Goal: Information Seeking & Learning: Learn about a topic

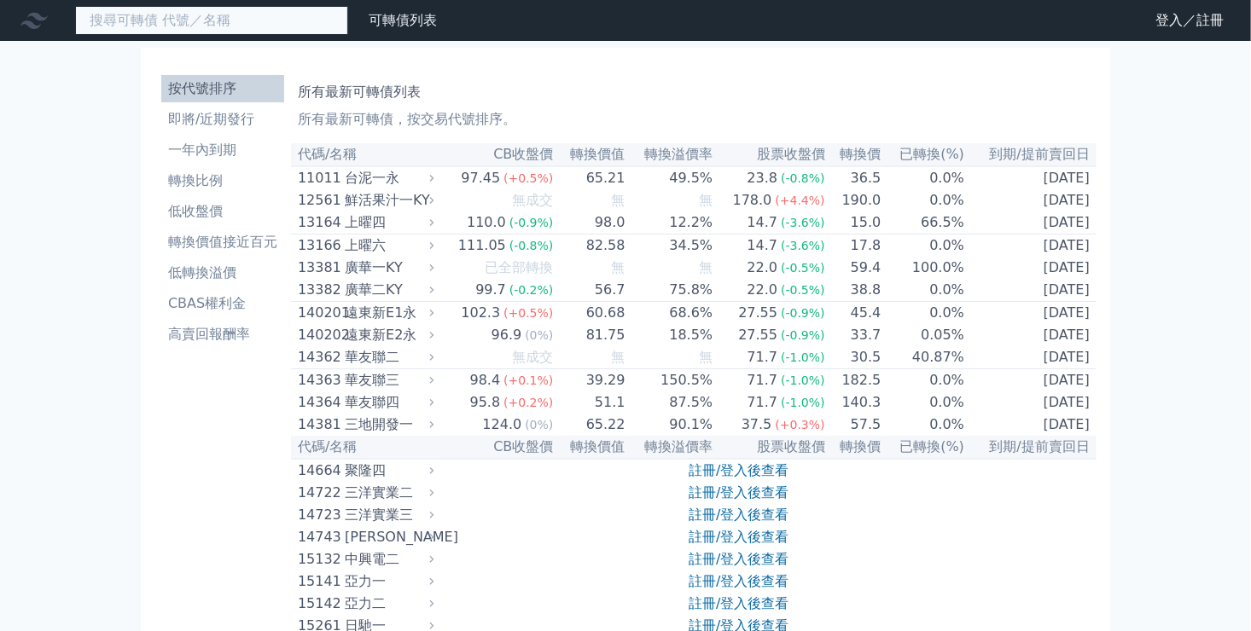
click at [181, 30] on input at bounding box center [211, 20] width 273 height 29
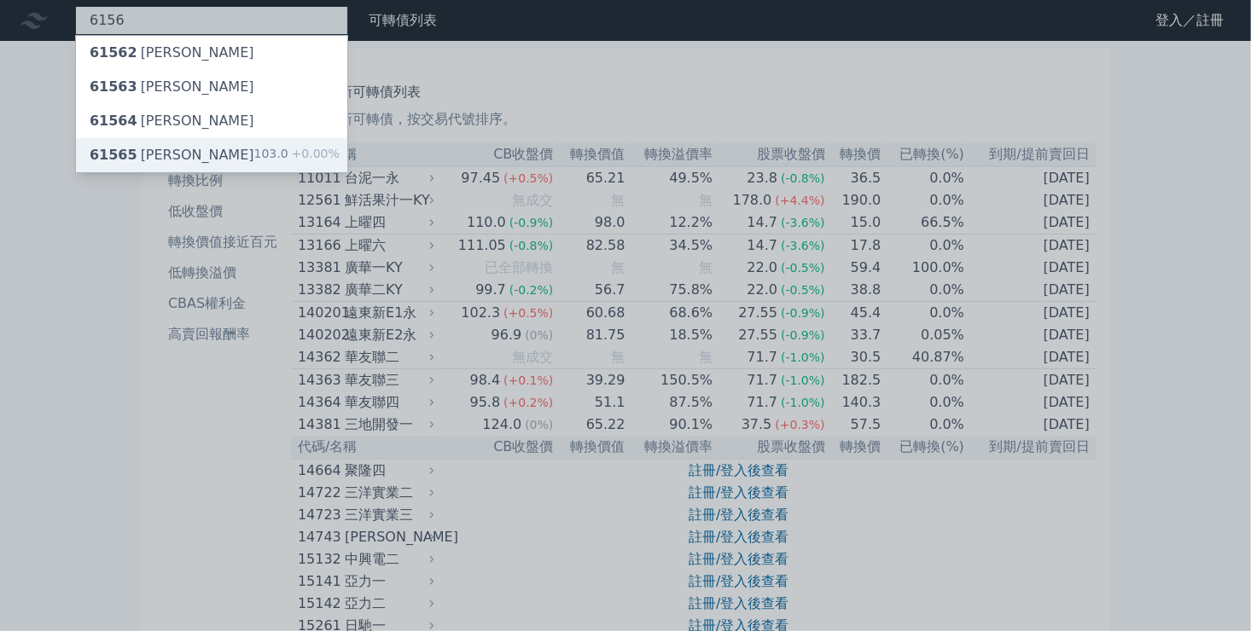
type input "6156"
click at [159, 157] on div "61565 [PERSON_NAME]" at bounding box center [172, 155] width 165 height 20
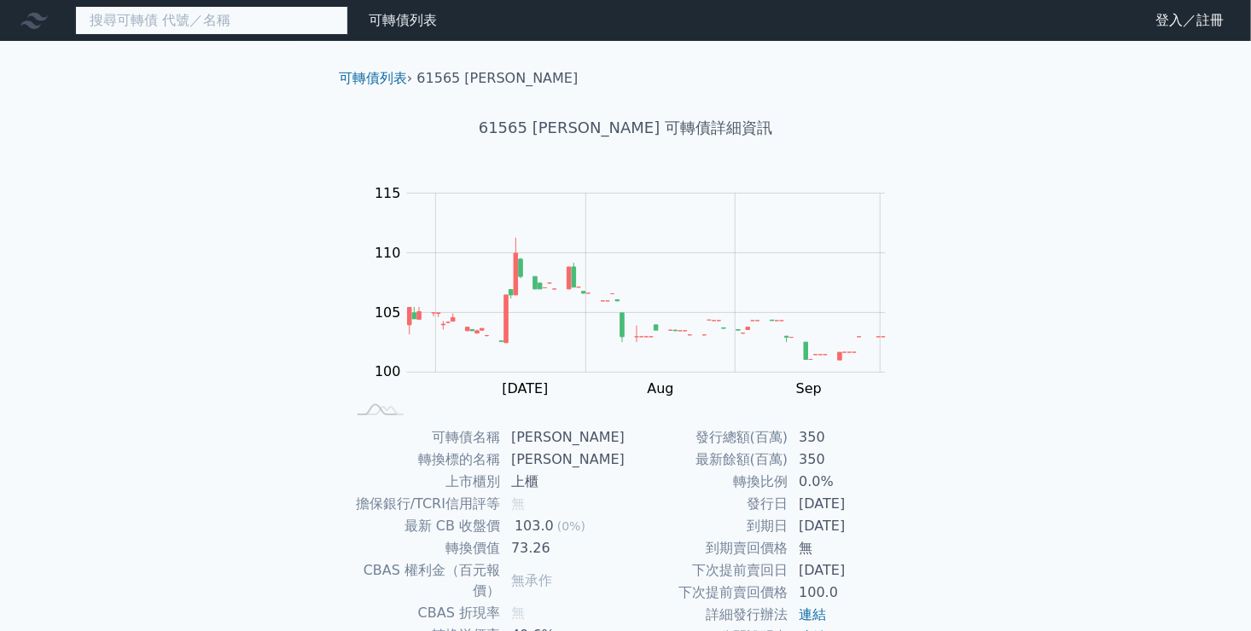
click at [185, 27] on input at bounding box center [211, 20] width 273 height 29
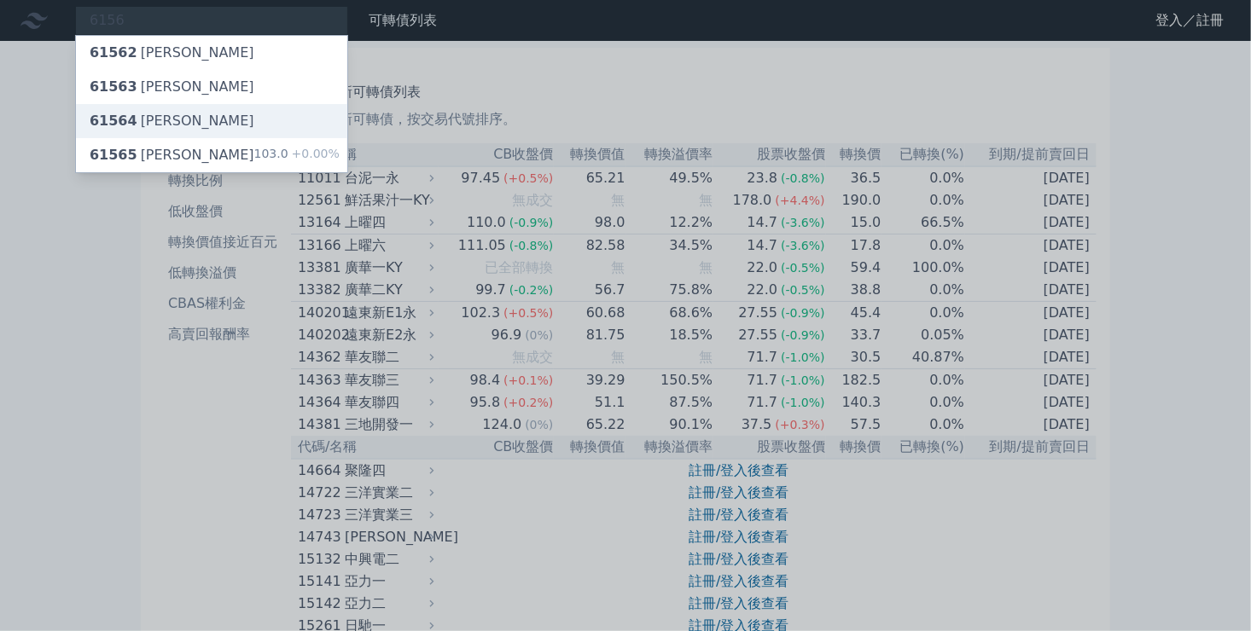
click at [151, 116] on div "61564 [PERSON_NAME]" at bounding box center [172, 121] width 165 height 20
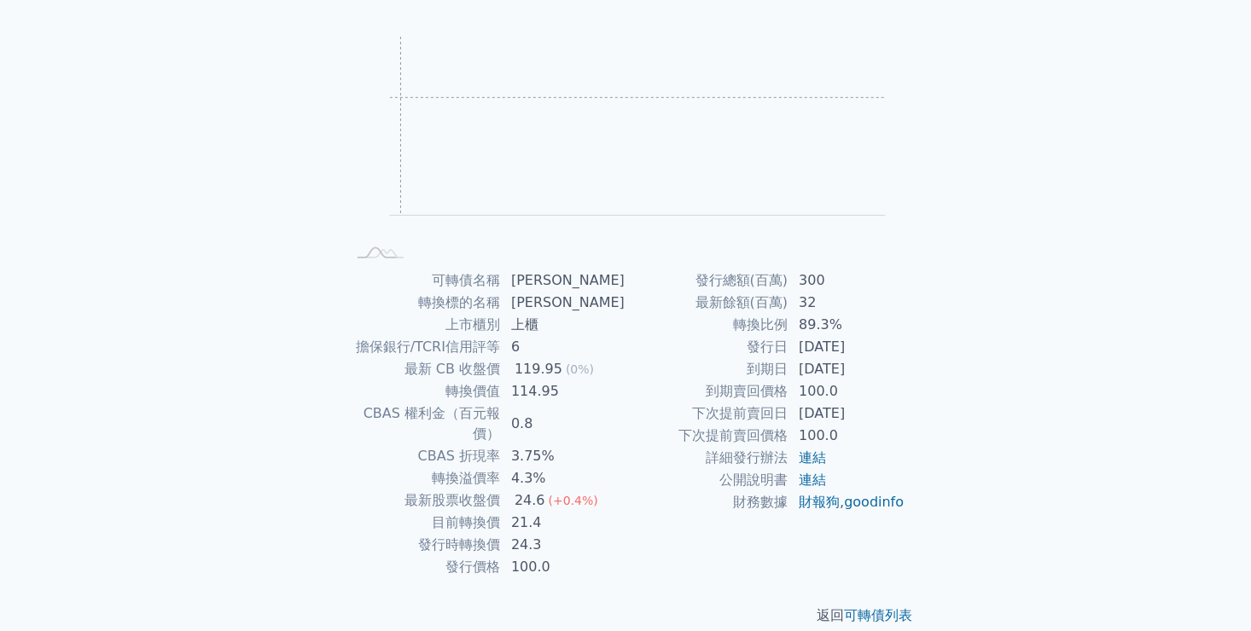
scroll to position [159, 0]
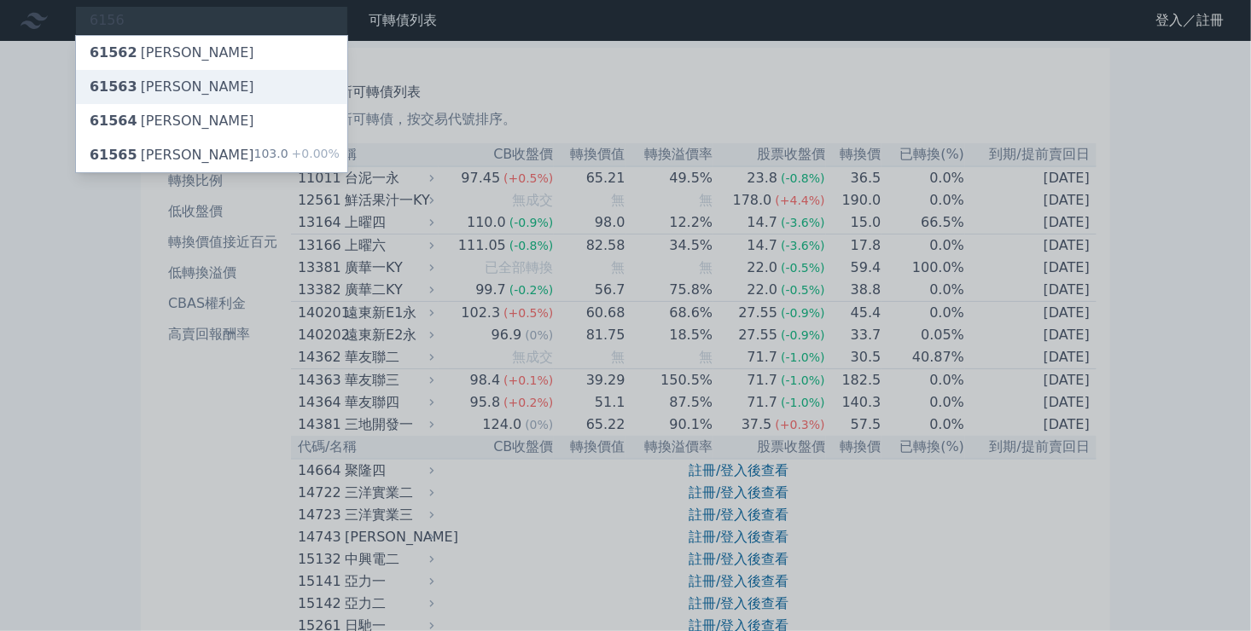
click at [153, 83] on div "61563 [PERSON_NAME]" at bounding box center [172, 87] width 165 height 20
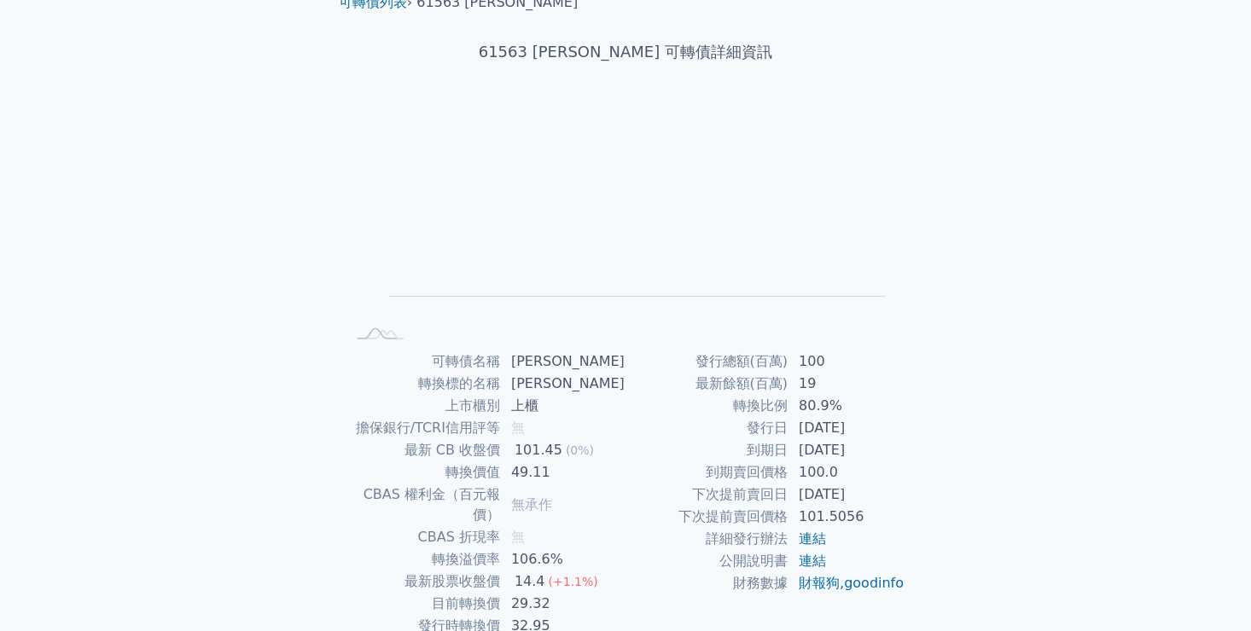
scroll to position [159, 0]
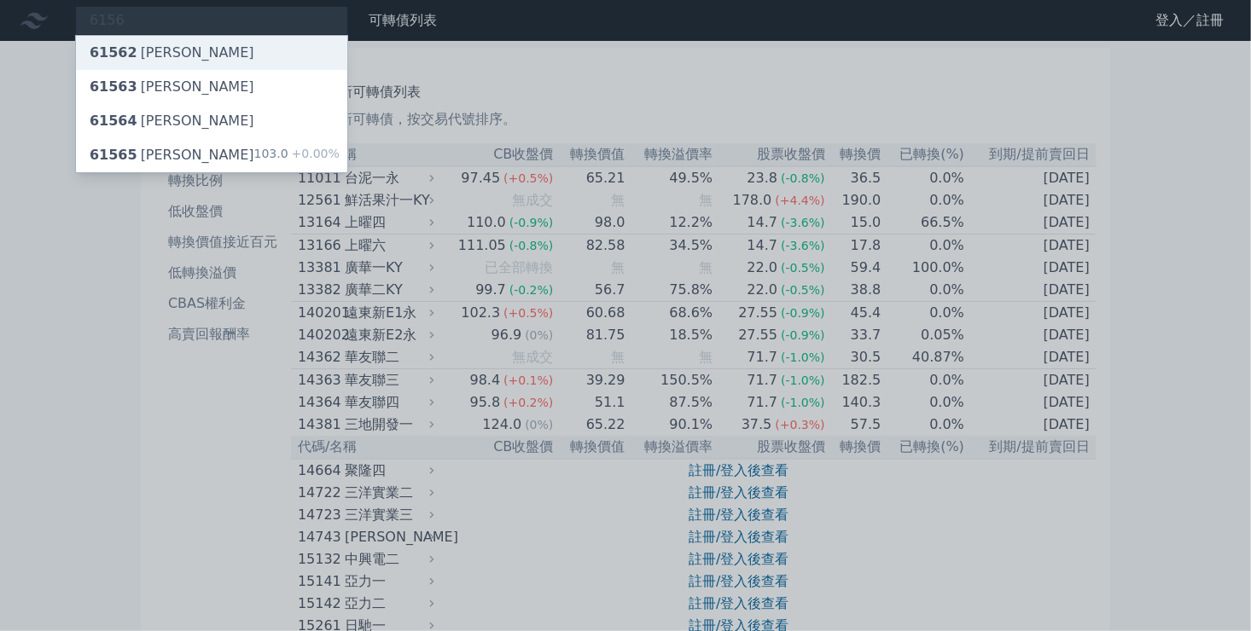
click at [134, 44] on div "61562 [PERSON_NAME]" at bounding box center [172, 53] width 165 height 20
click at [134, 55] on div "61562 [PERSON_NAME]" at bounding box center [172, 53] width 165 height 20
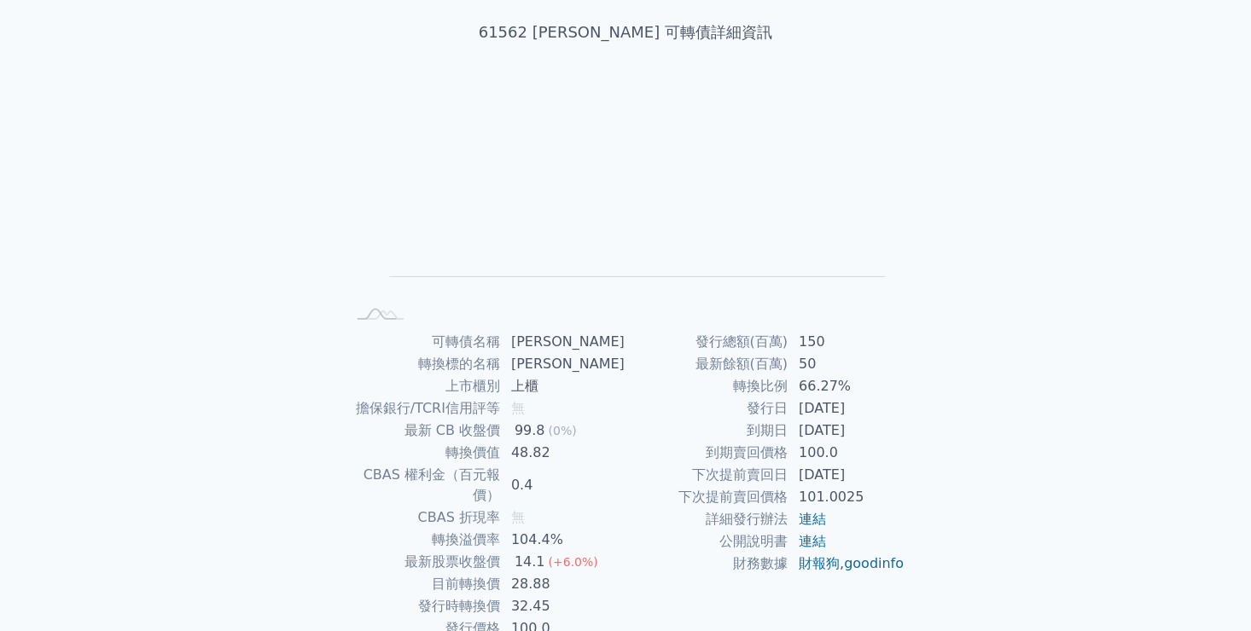
scroll to position [159, 0]
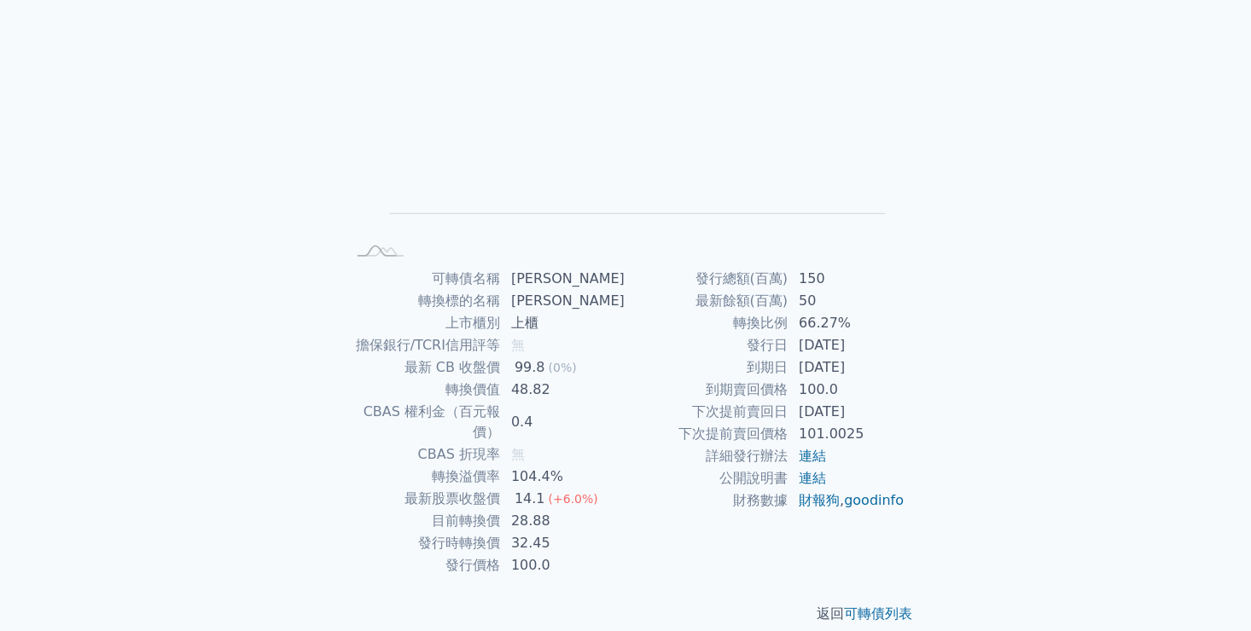
click at [914, 577] on div "返回 可轉債列表" at bounding box center [625, 614] width 601 height 75
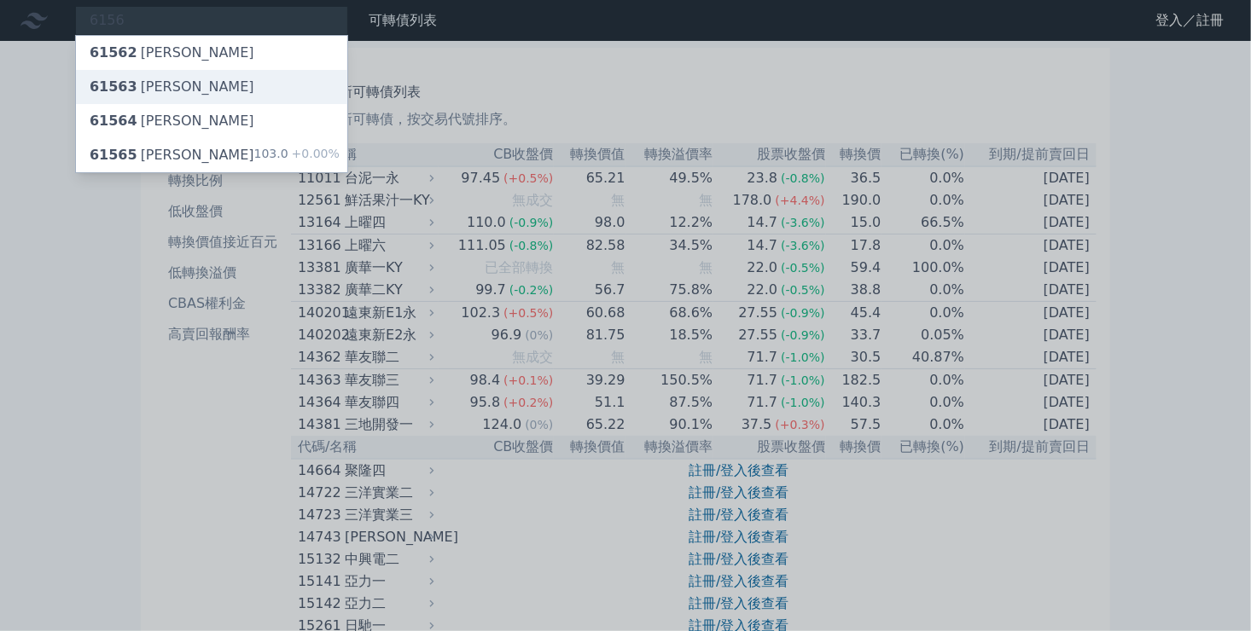
click at [130, 92] on span "61563" at bounding box center [114, 86] width 48 height 16
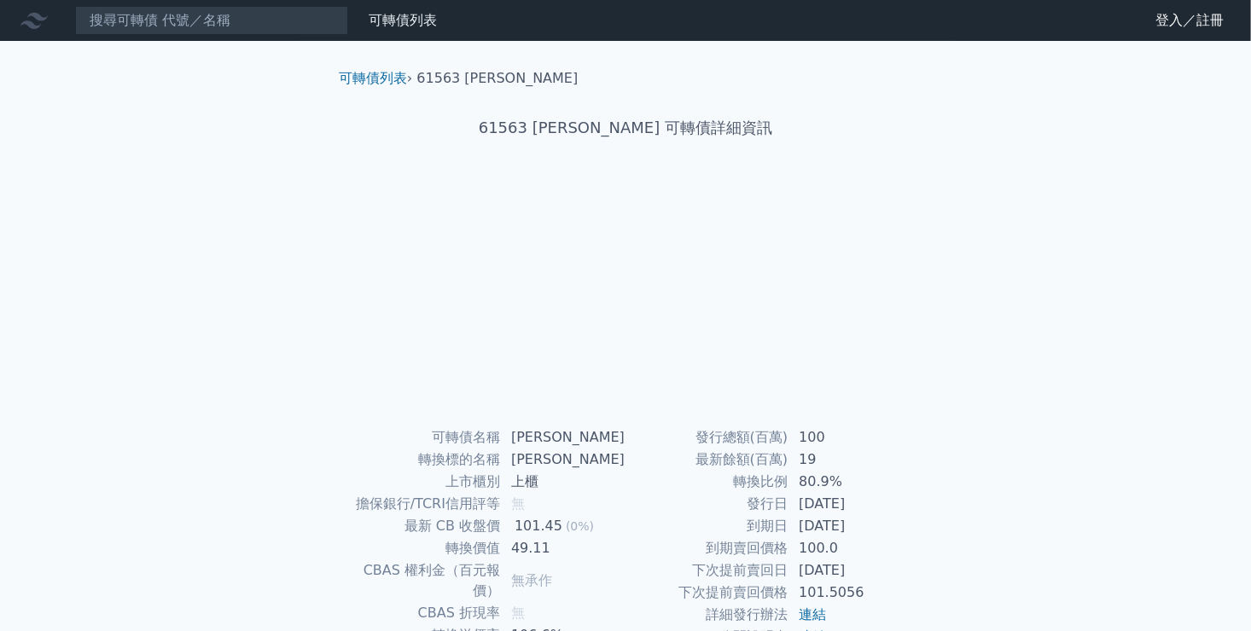
scroll to position [159, 0]
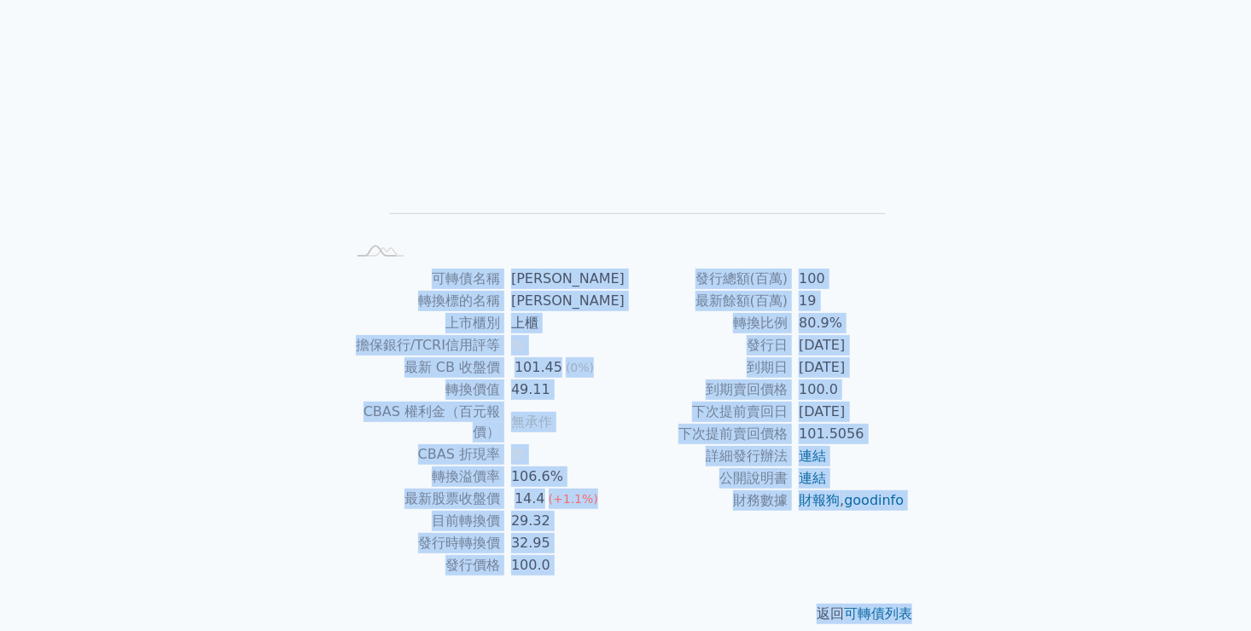
drag, startPoint x: 359, startPoint y: 261, endPoint x: 937, endPoint y: 560, distance: 650.6
click at [937, 560] on div "可轉債列表 › 61563 [PERSON_NAME] 61563 [PERSON_NAME] 可轉債詳細資訊 Zoom Out L L Chart crea…" at bounding box center [625, 266] width 655 height 769
copy div "lorem ips dolors am cons ad elit/SEDDoeiu t in UT lab 647.72 (6%) etdo 02.25 MA…"
click at [643, 423] on td "下次提前賣回價格" at bounding box center [706, 434] width 163 height 22
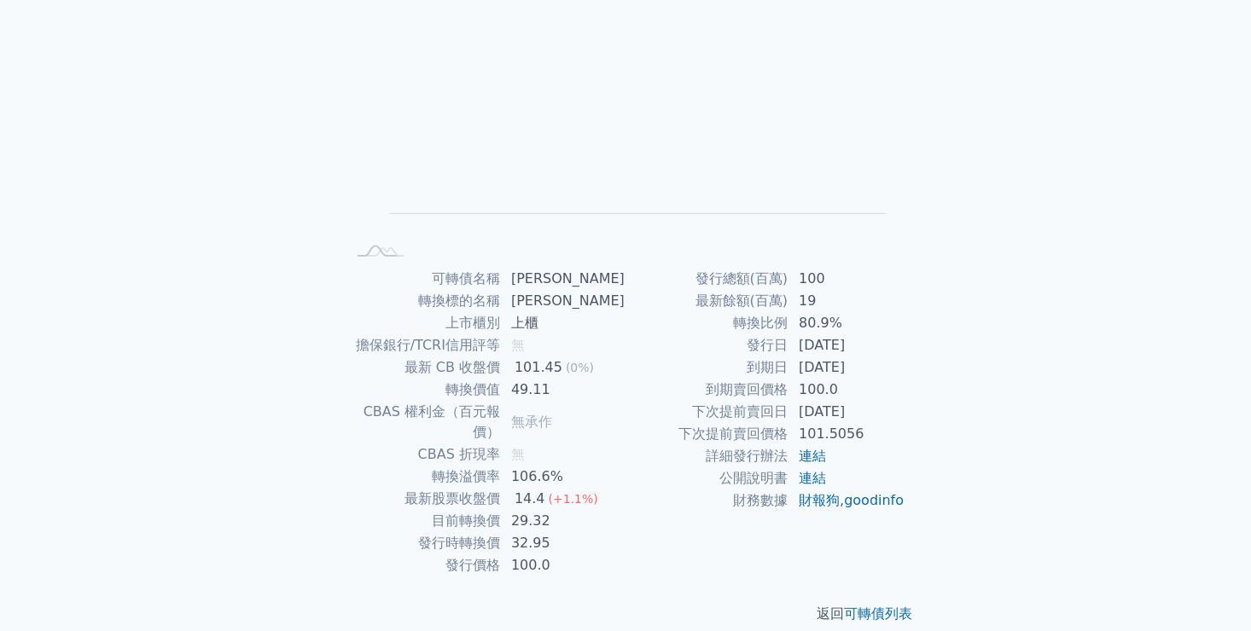
click at [351, 264] on div "可轉債列表 › 61563 [PERSON_NAME] 61563 [PERSON_NAME] 可轉債詳細資訊 Zoom Out L L Chart crea…" at bounding box center [625, 266] width 601 height 769
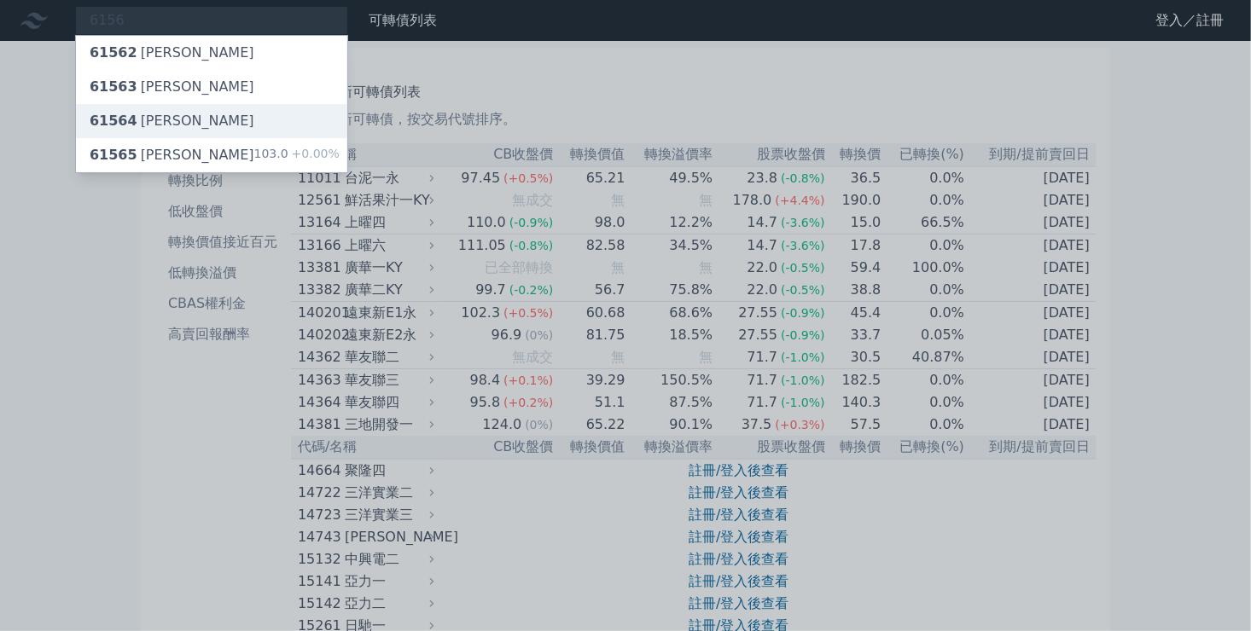
click at [109, 119] on span "61564" at bounding box center [114, 121] width 48 height 16
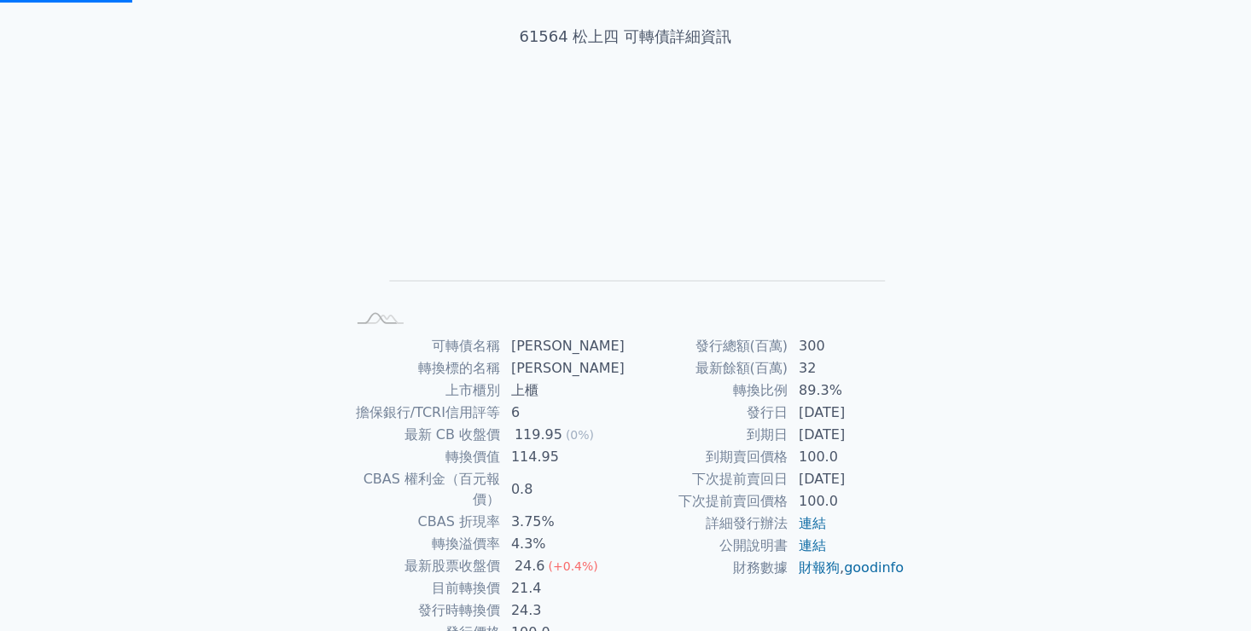
scroll to position [159, 0]
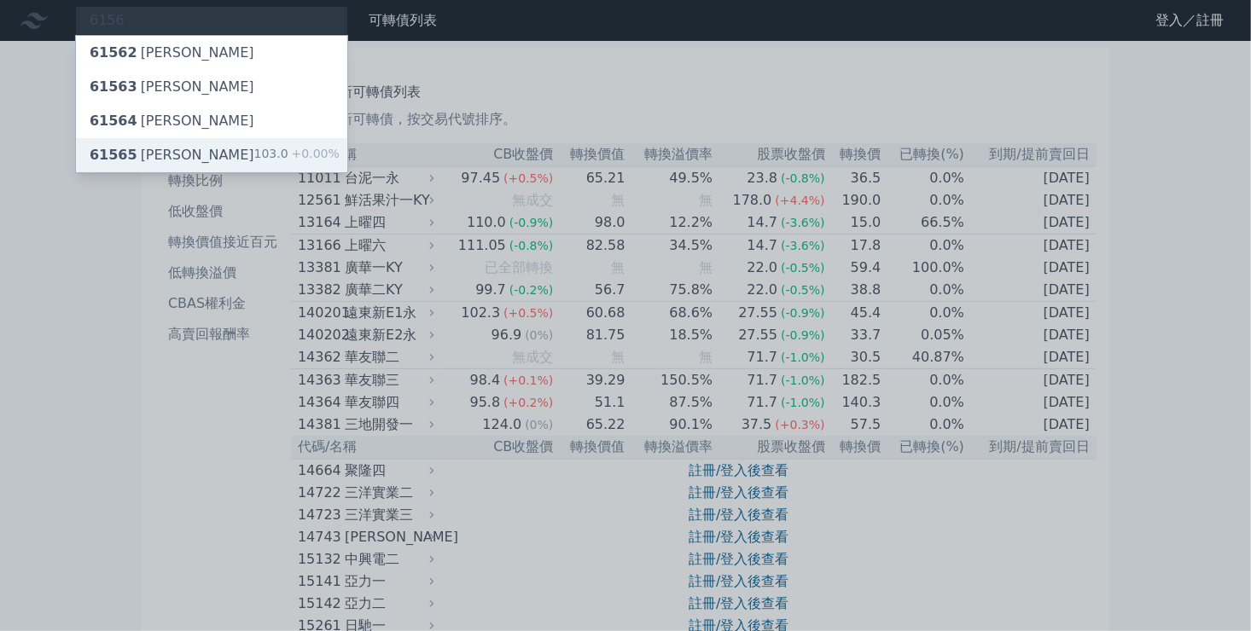
click at [148, 153] on div "61565 [PERSON_NAME]" at bounding box center [172, 155] width 165 height 20
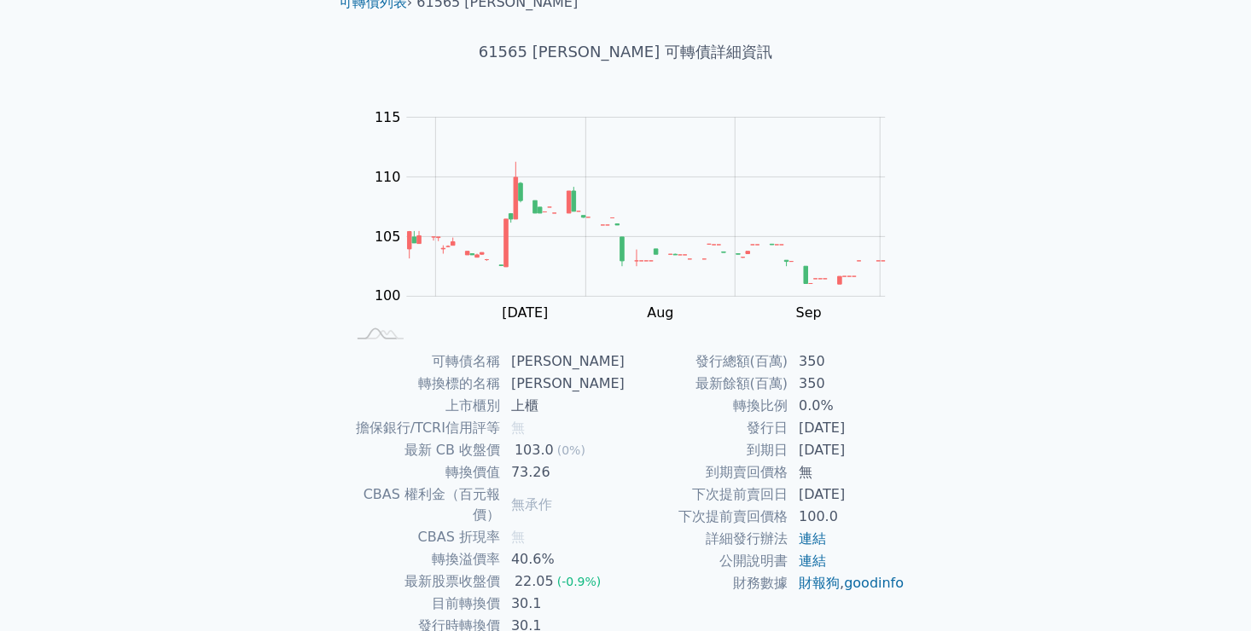
scroll to position [159, 0]
